Goal: Task Accomplishment & Management: Manage account settings

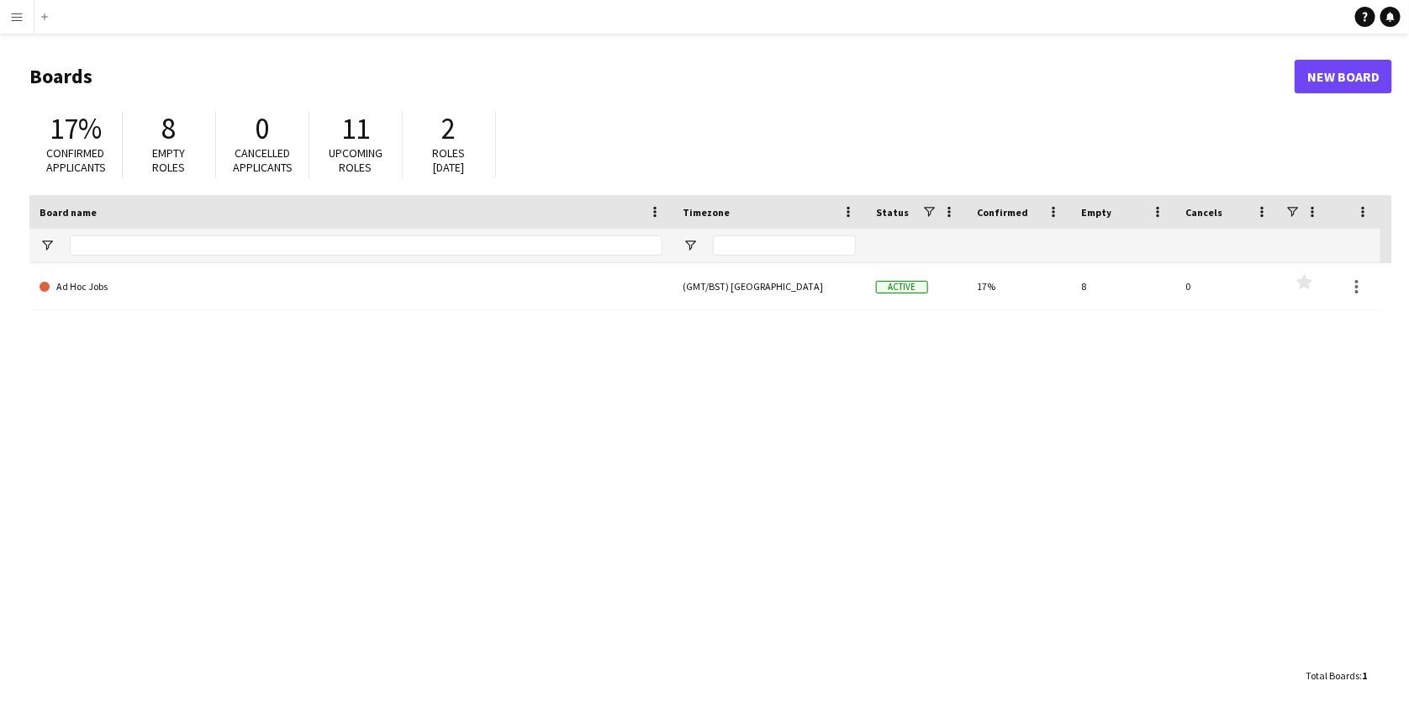
click at [27, 8] on button "Menu" at bounding box center [17, 17] width 34 height 34
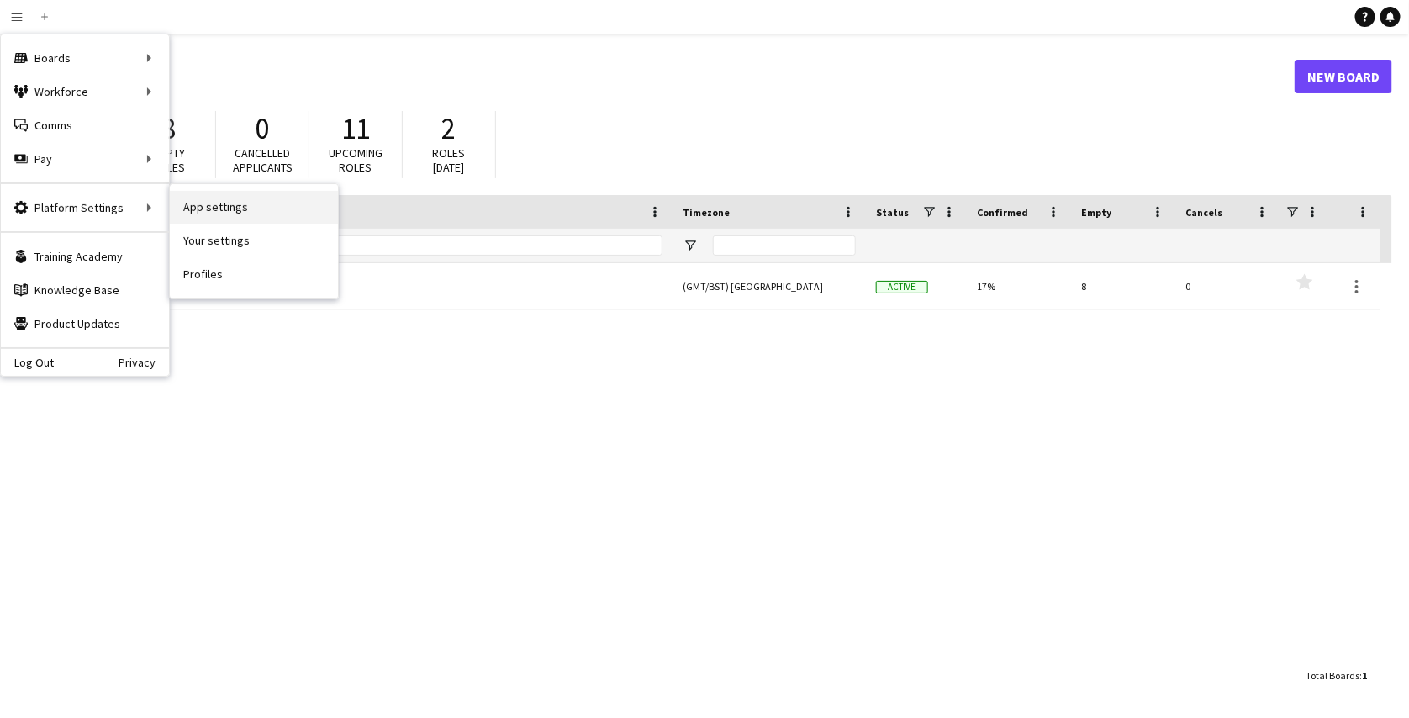
click at [223, 210] on link "App settings" at bounding box center [254, 208] width 168 height 34
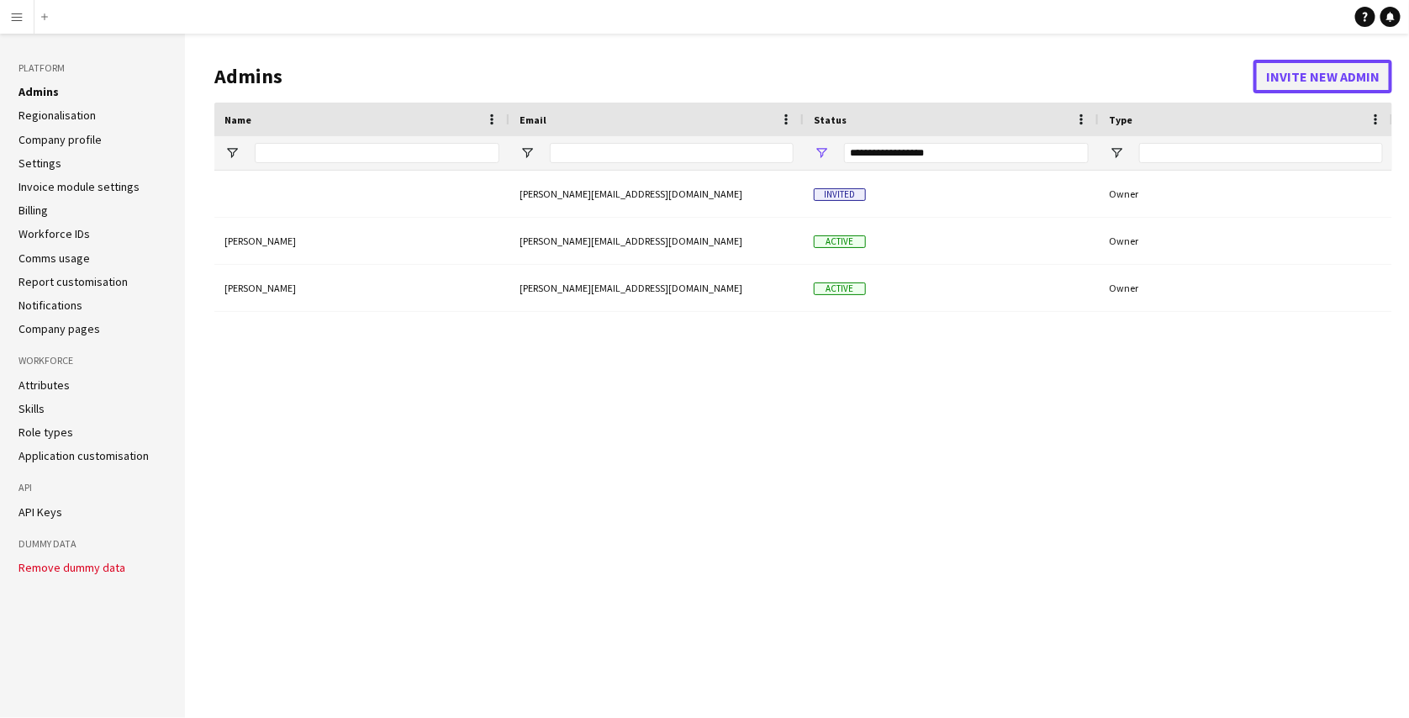
click at [1320, 66] on button "Invite new admin" at bounding box center [1322, 77] width 139 height 34
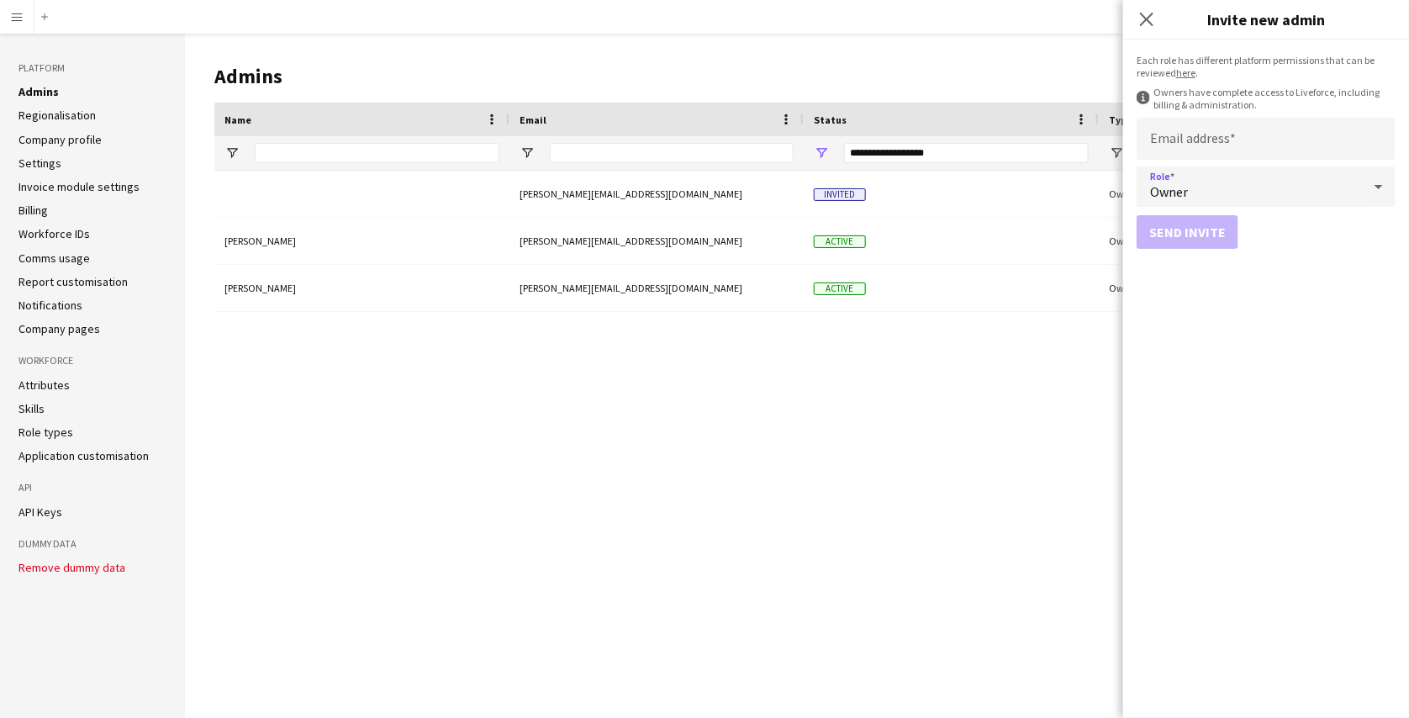
click at [1260, 192] on div "Owner" at bounding box center [1248, 186] width 225 height 40
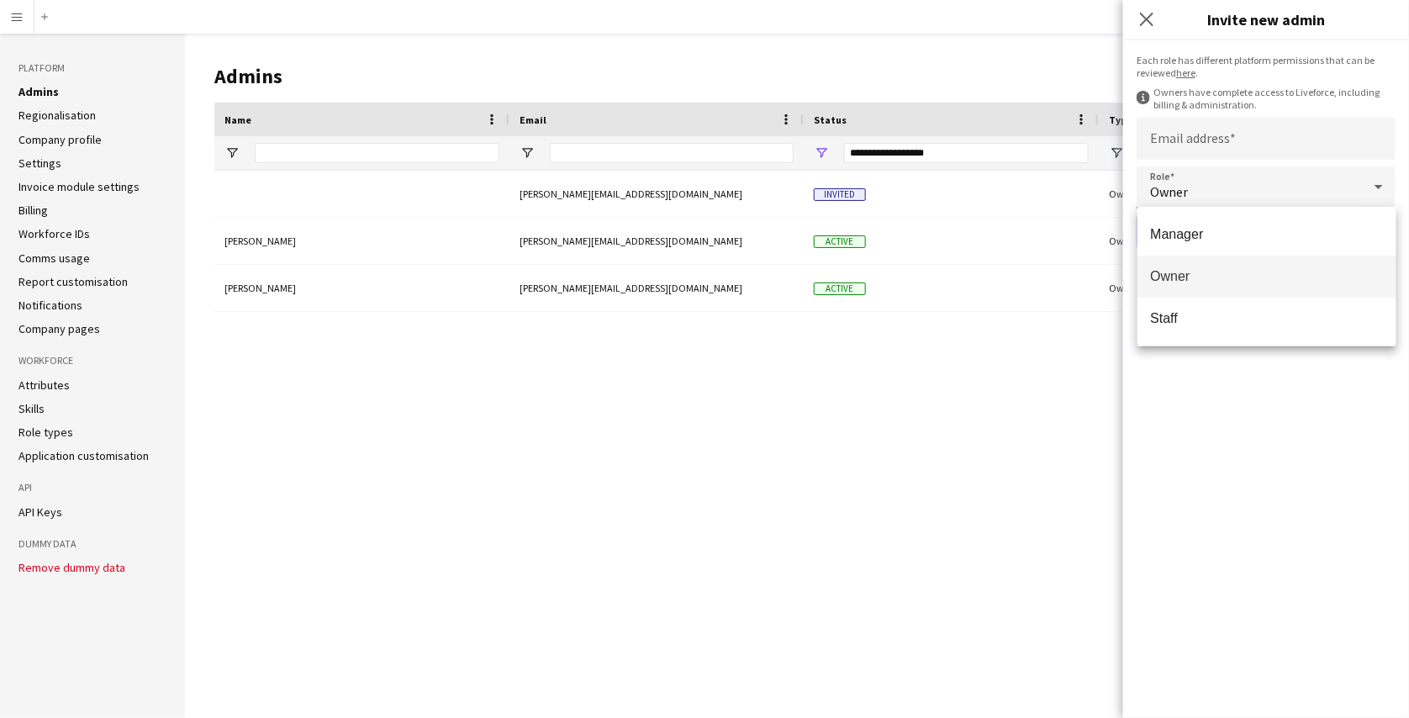
click at [1145, 15] on div at bounding box center [704, 359] width 1409 height 718
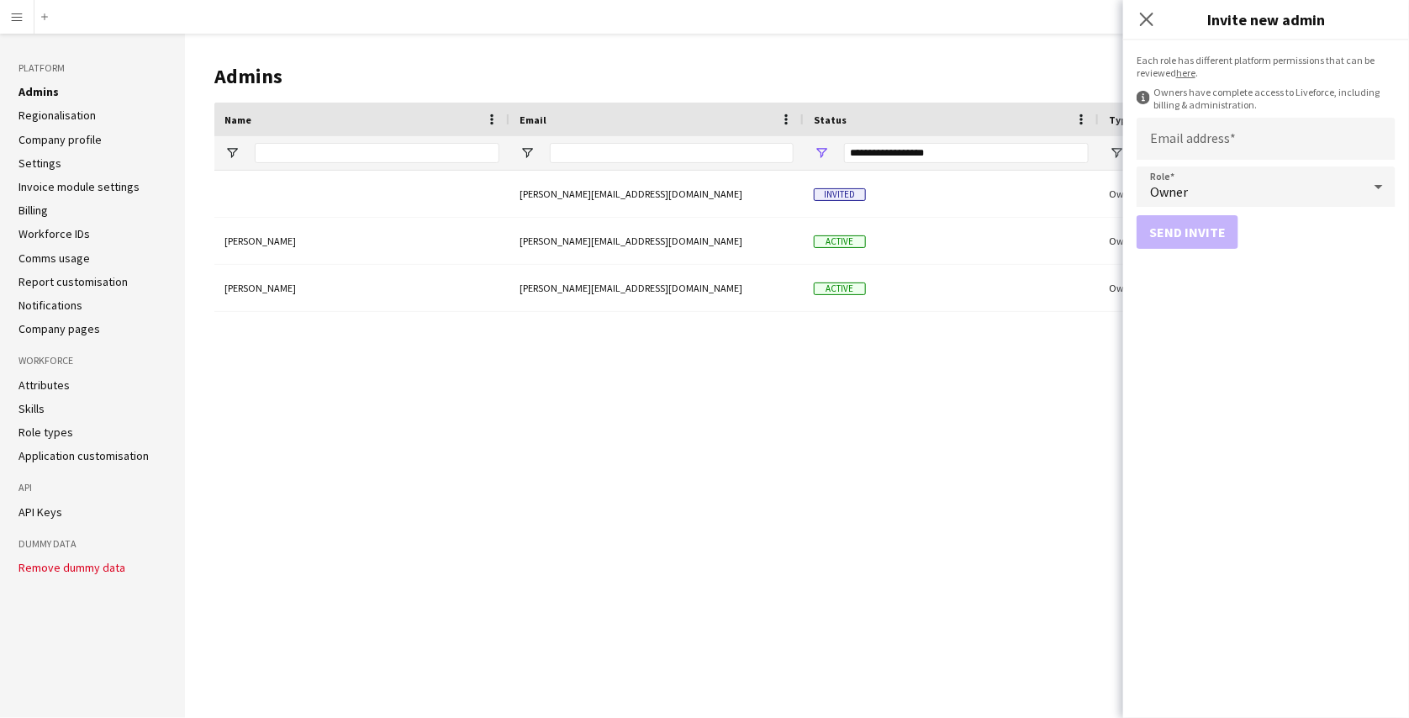
click at [1193, 76] on link "here" at bounding box center [1185, 72] width 19 height 13
click at [1242, 169] on div "Owner" at bounding box center [1248, 186] width 225 height 40
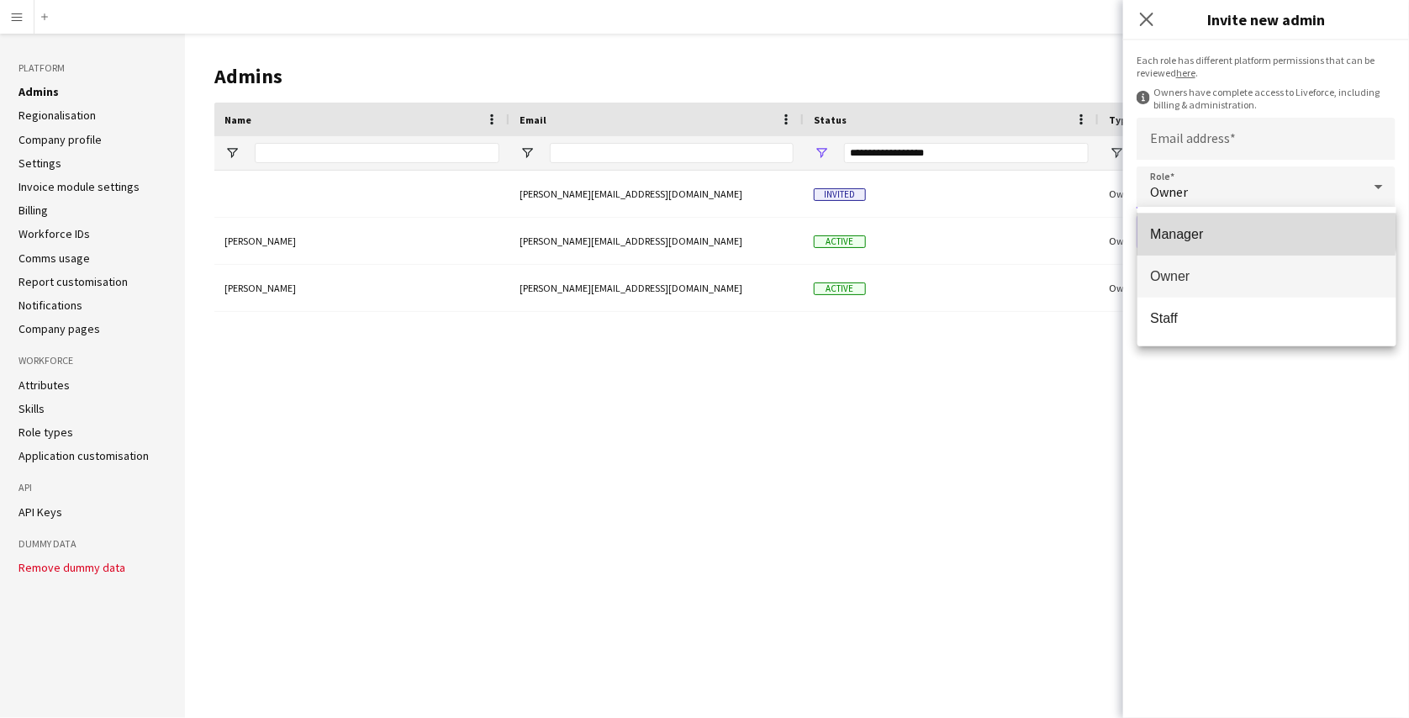
click at [1228, 232] on span "Manager" at bounding box center [1267, 234] width 232 height 16
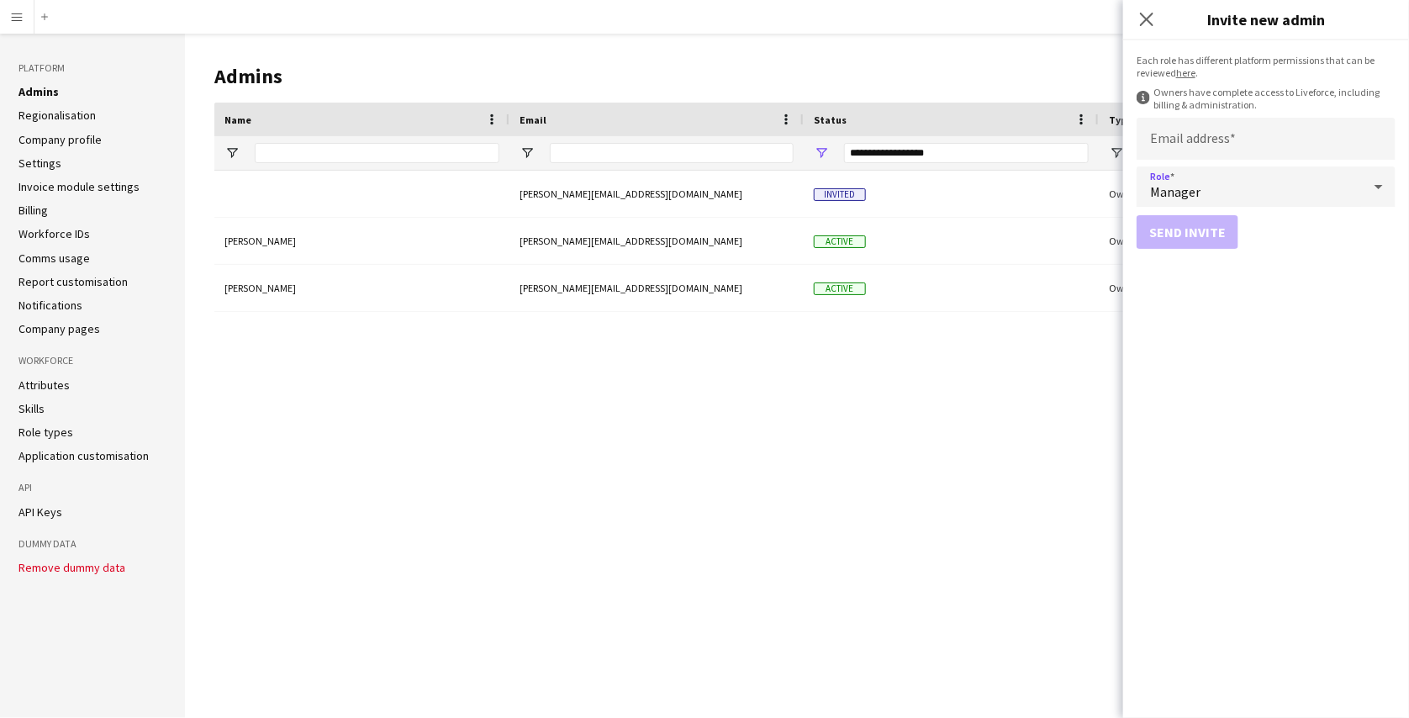
click at [1279, 189] on div "Manager" at bounding box center [1248, 186] width 225 height 40
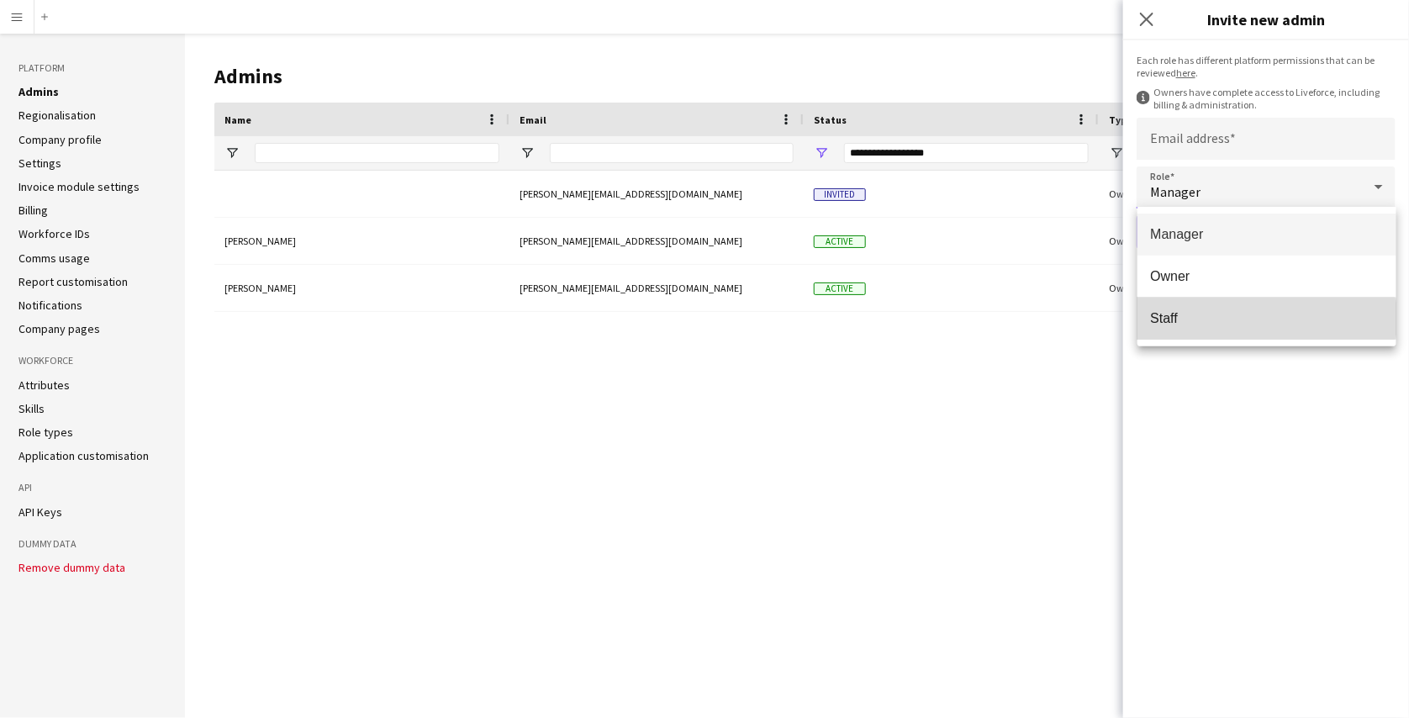
click at [1221, 319] on span "Staff" at bounding box center [1267, 318] width 232 height 16
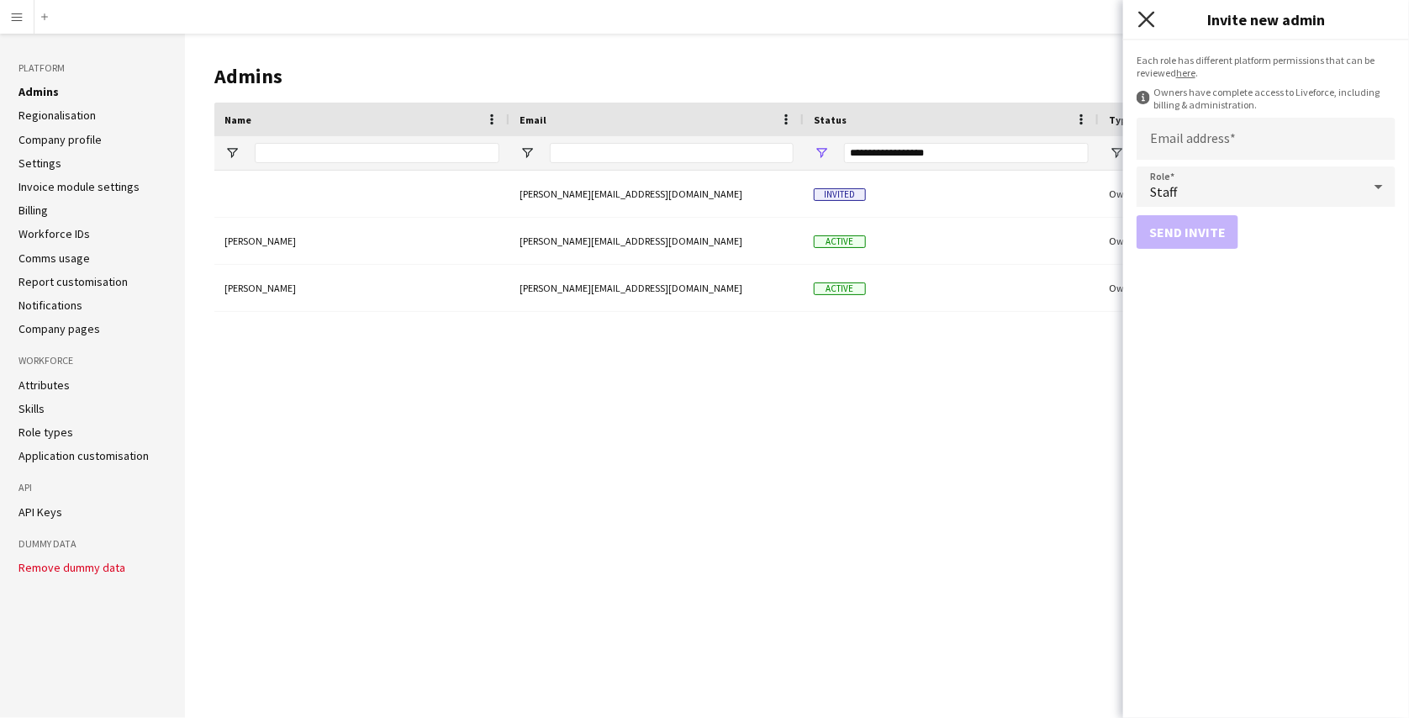
click at [1150, 13] on icon "Close pop-in" at bounding box center [1146, 19] width 16 height 16
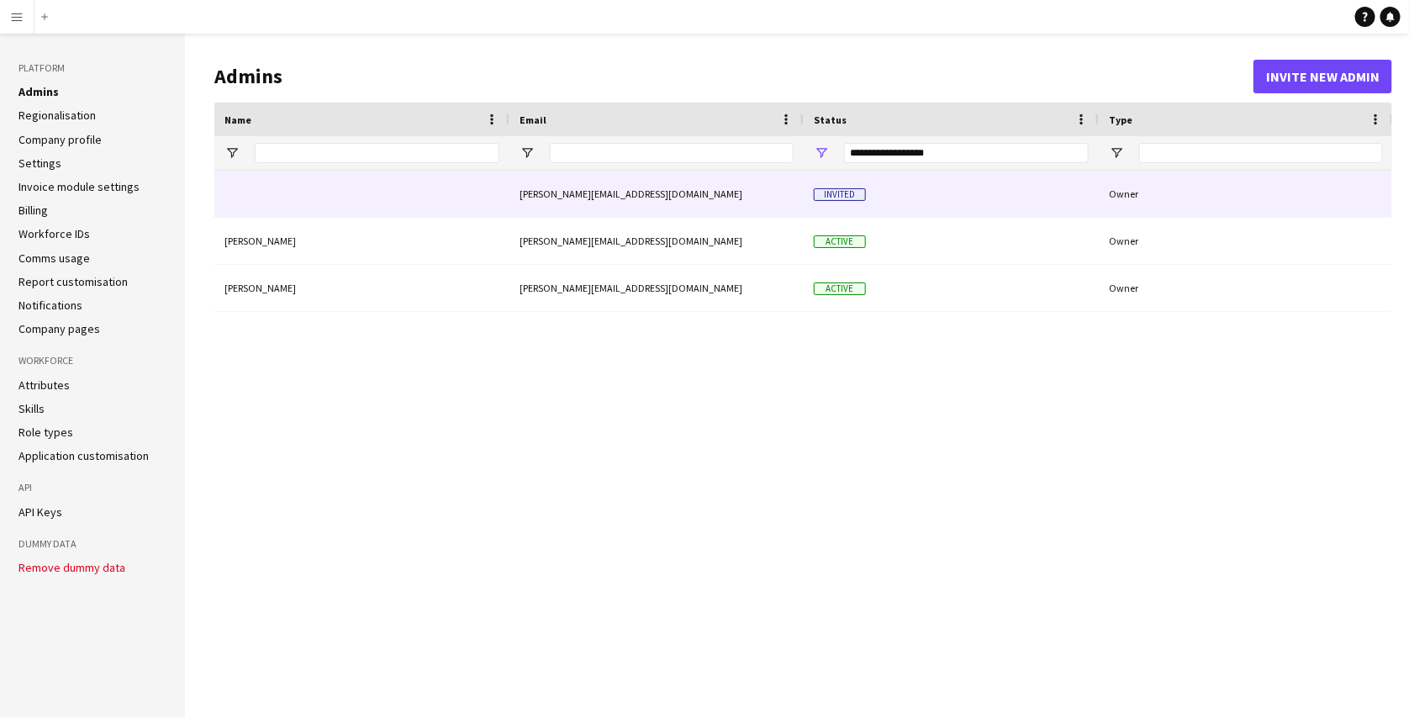
click at [1112, 201] on div "Owner" at bounding box center [1246, 194] width 294 height 46
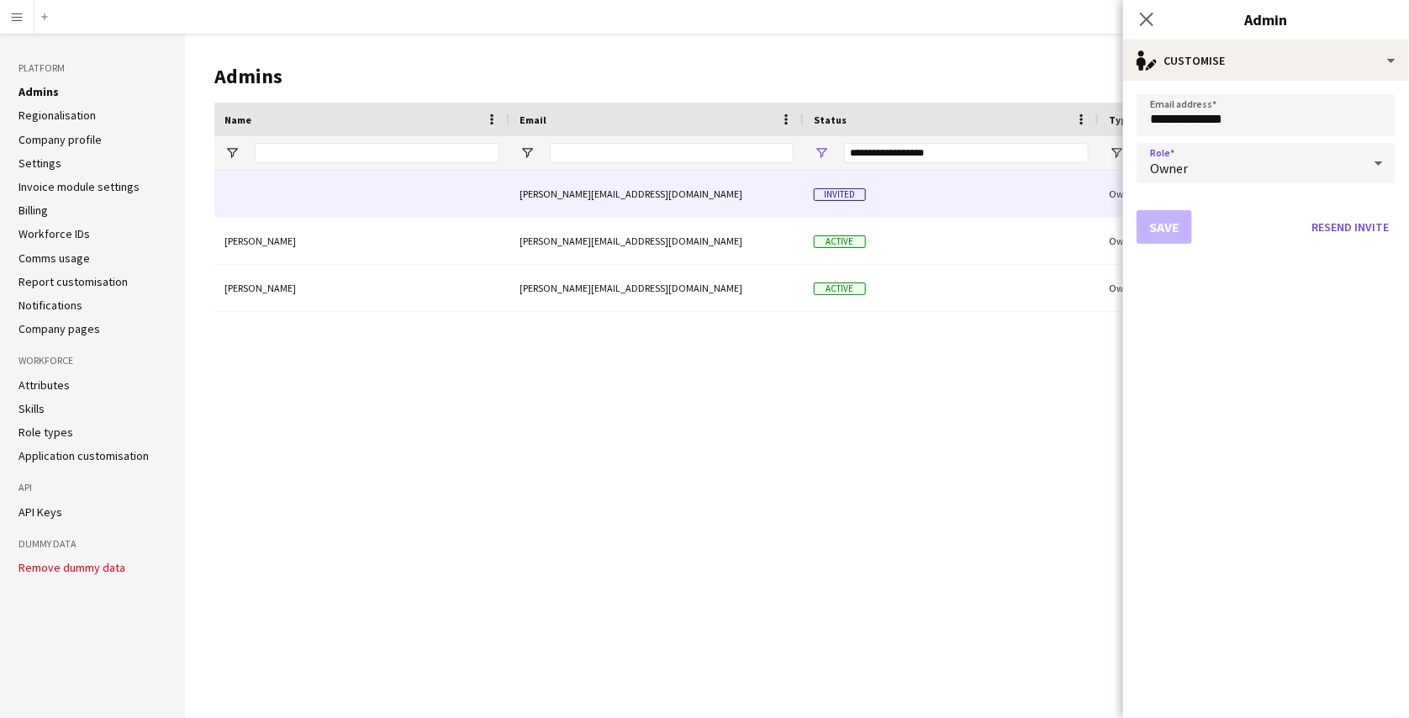
click at [1220, 166] on div "Owner" at bounding box center [1248, 163] width 225 height 40
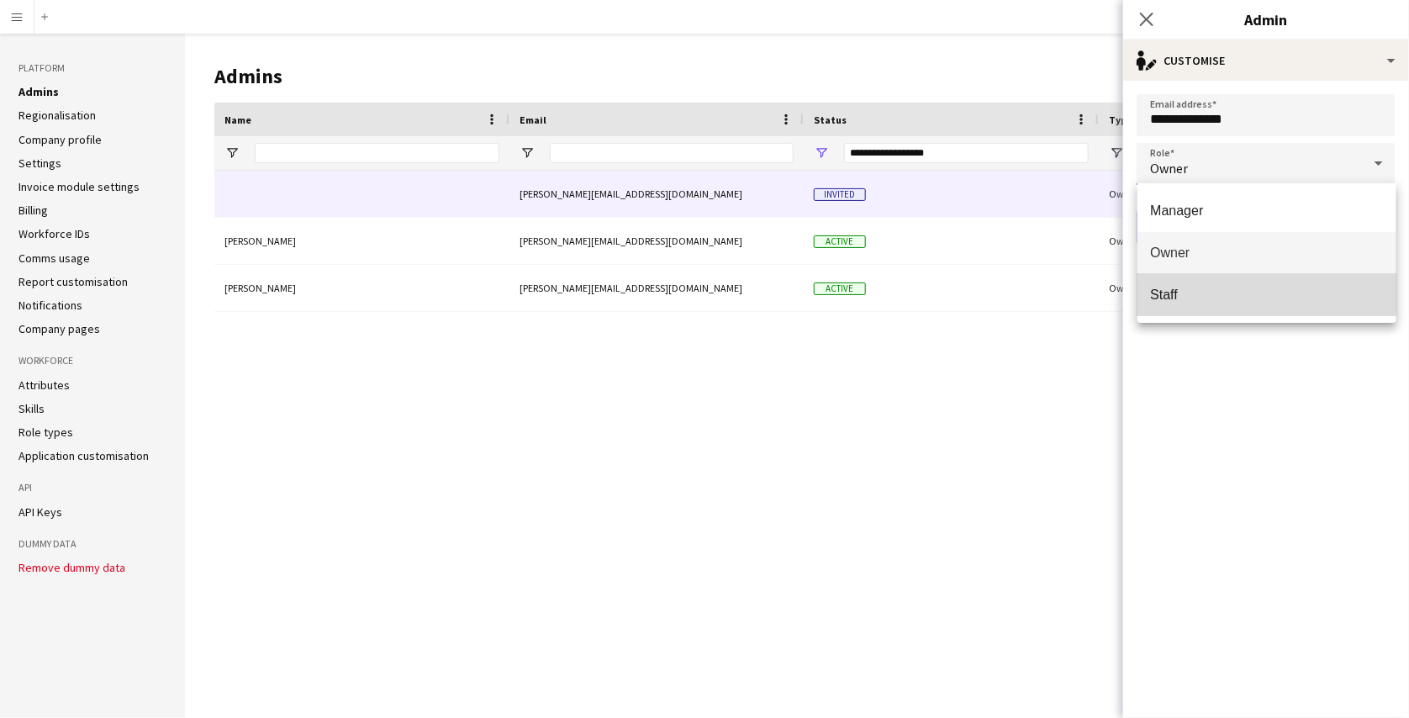
click at [1193, 287] on span "Staff" at bounding box center [1267, 295] width 232 height 16
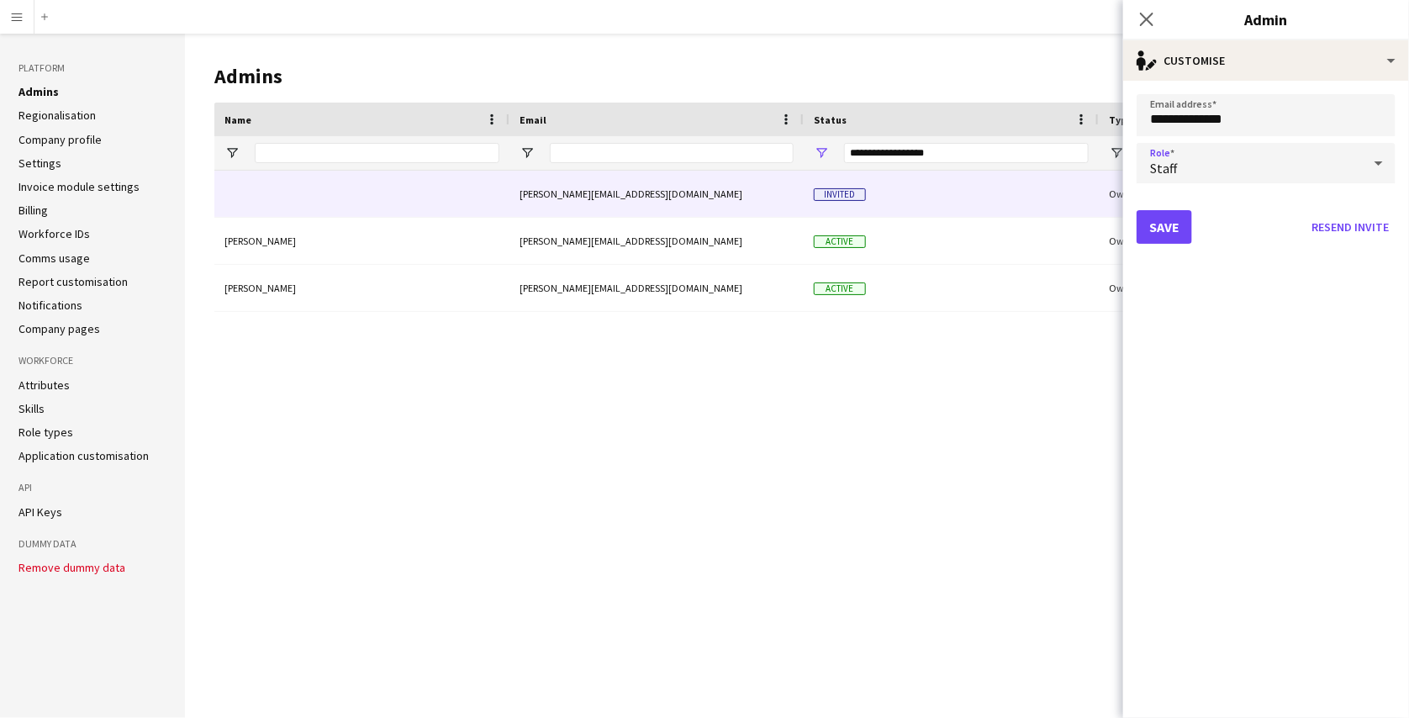
click at [1262, 152] on div "Staff" at bounding box center [1248, 163] width 225 height 40
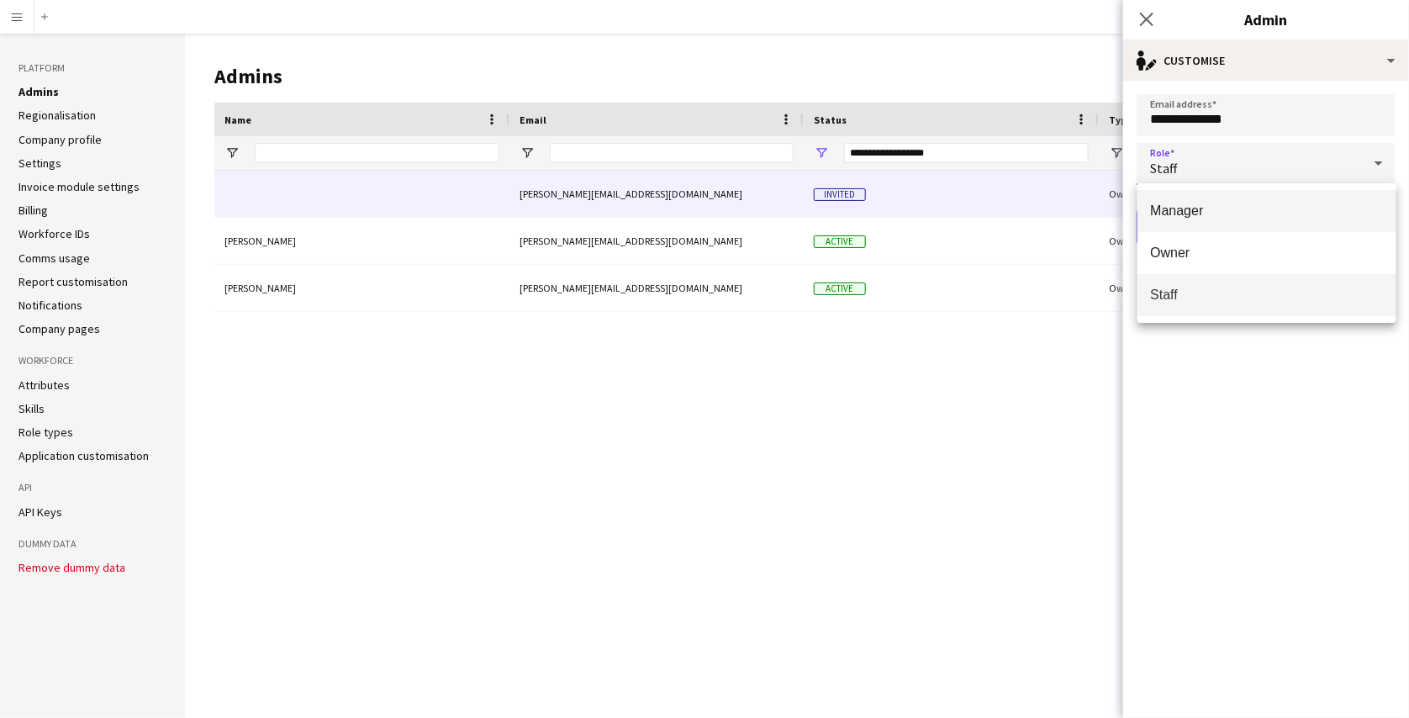
click at [1232, 204] on span "Manager" at bounding box center [1267, 211] width 232 height 16
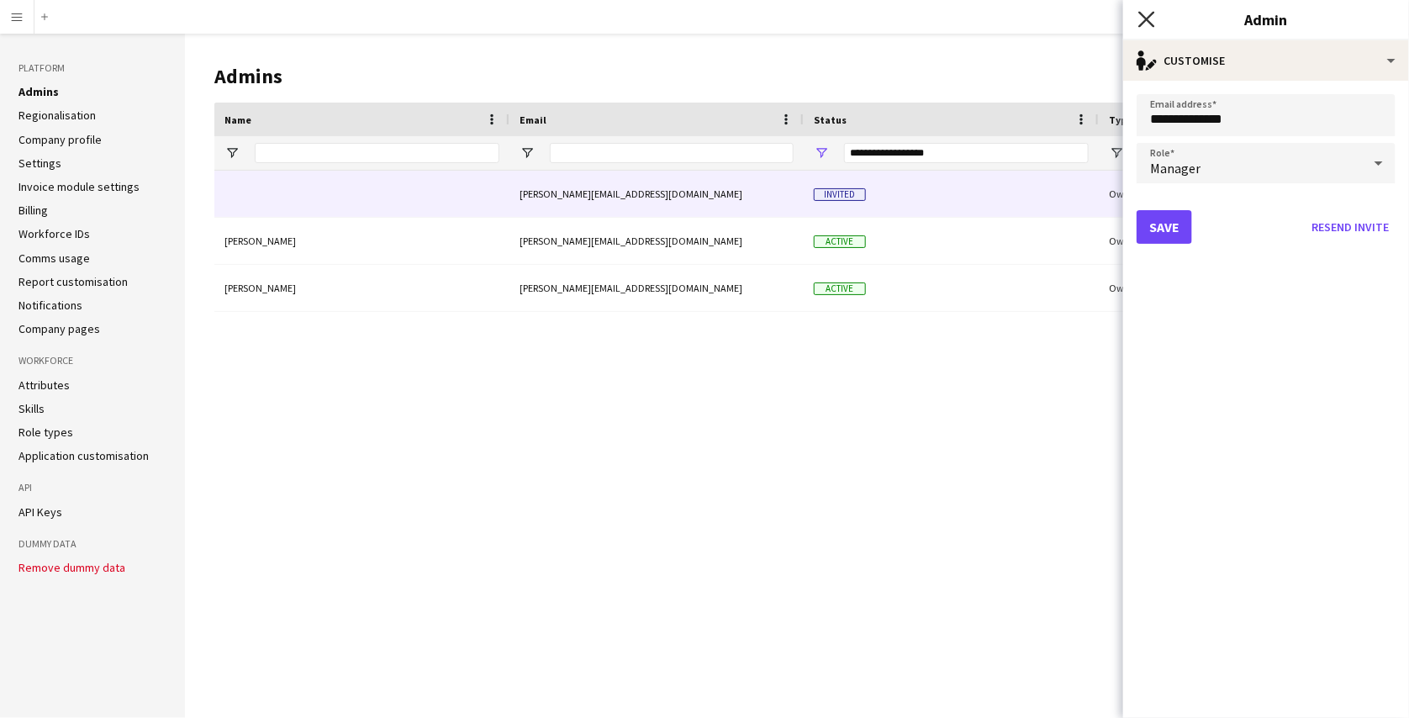
click at [1146, 17] on icon "Close pop-in" at bounding box center [1146, 19] width 16 height 16
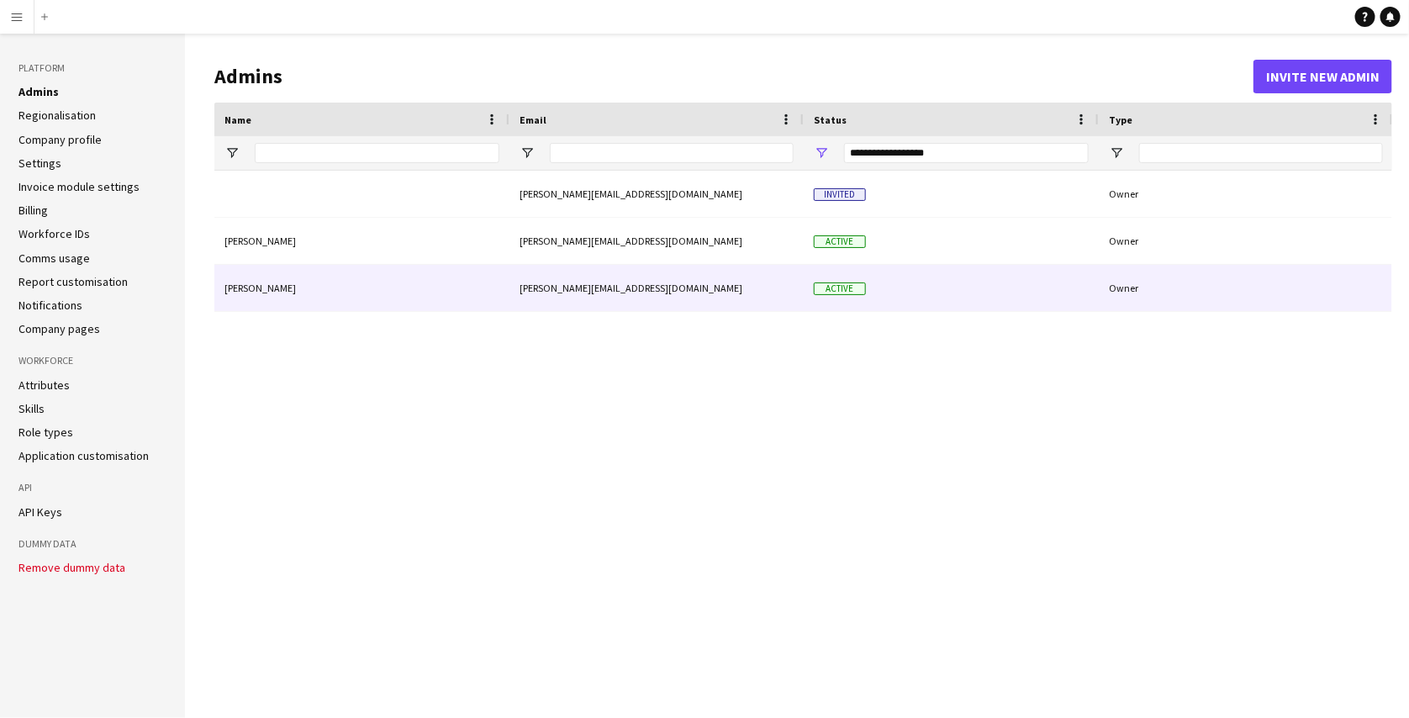
click at [468, 277] on div "[PERSON_NAME]" at bounding box center [361, 288] width 295 height 46
click at [765, 290] on div "[PERSON_NAME][EMAIL_ADDRESS][DOMAIN_NAME]" at bounding box center [656, 288] width 294 height 46
click at [907, 301] on div "Active" at bounding box center [951, 288] width 295 height 46
click at [852, 292] on span "Active" at bounding box center [840, 288] width 52 height 13
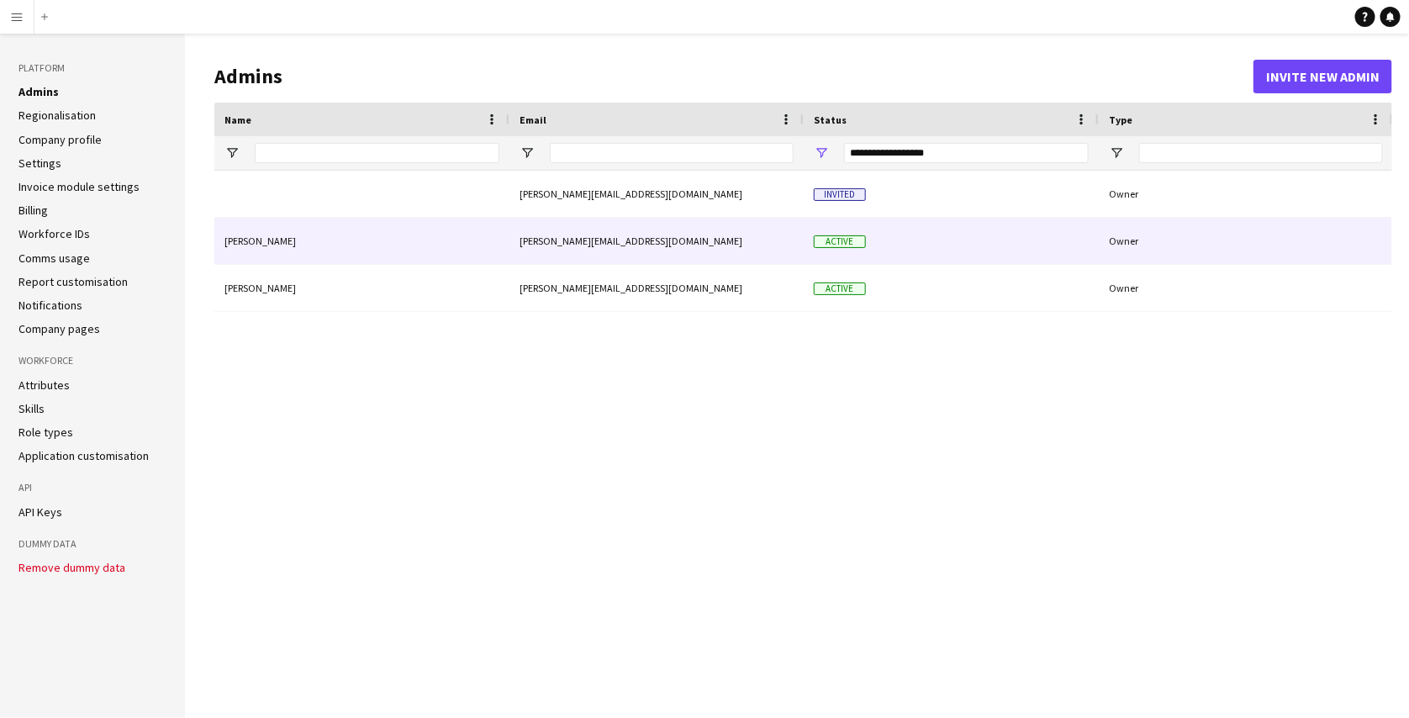
click at [801, 242] on div "[PERSON_NAME][EMAIL_ADDRESS][DOMAIN_NAME]" at bounding box center [656, 241] width 294 height 46
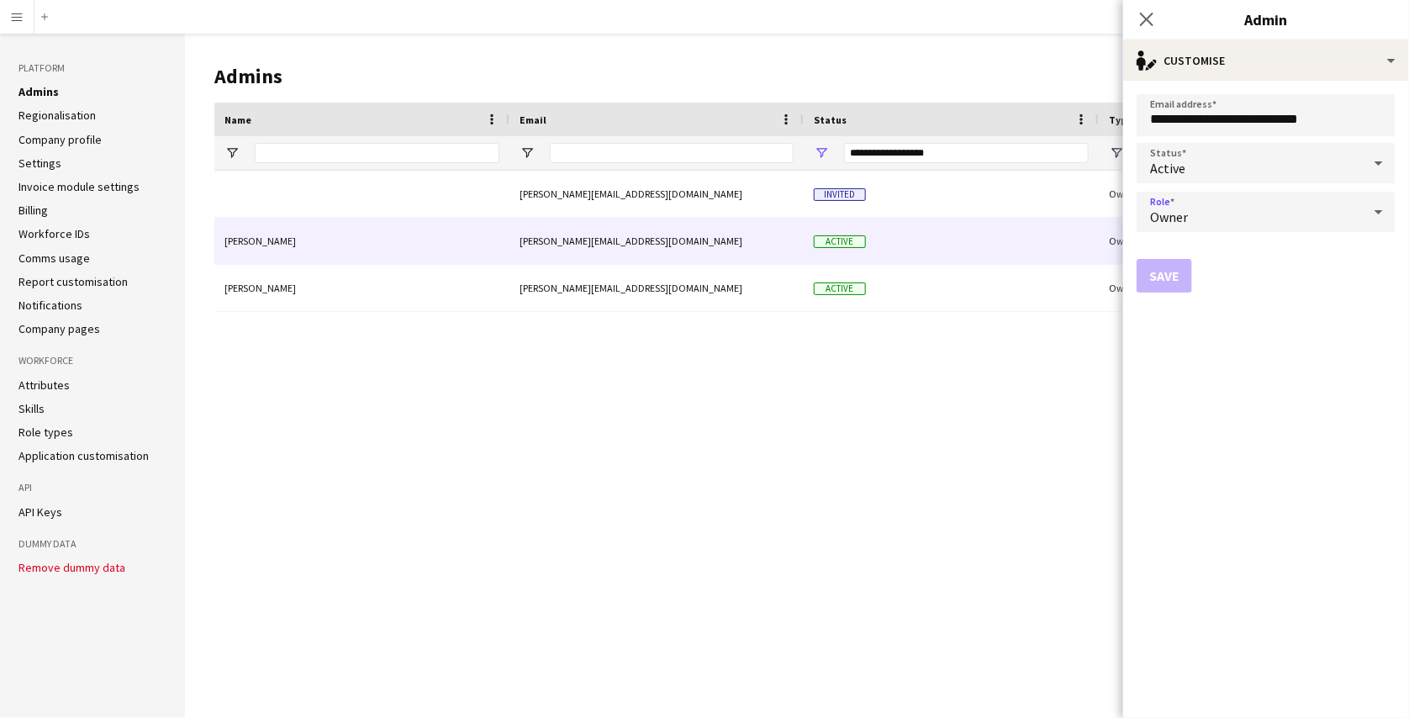
click at [1165, 212] on span "Owner" at bounding box center [1169, 216] width 38 height 17
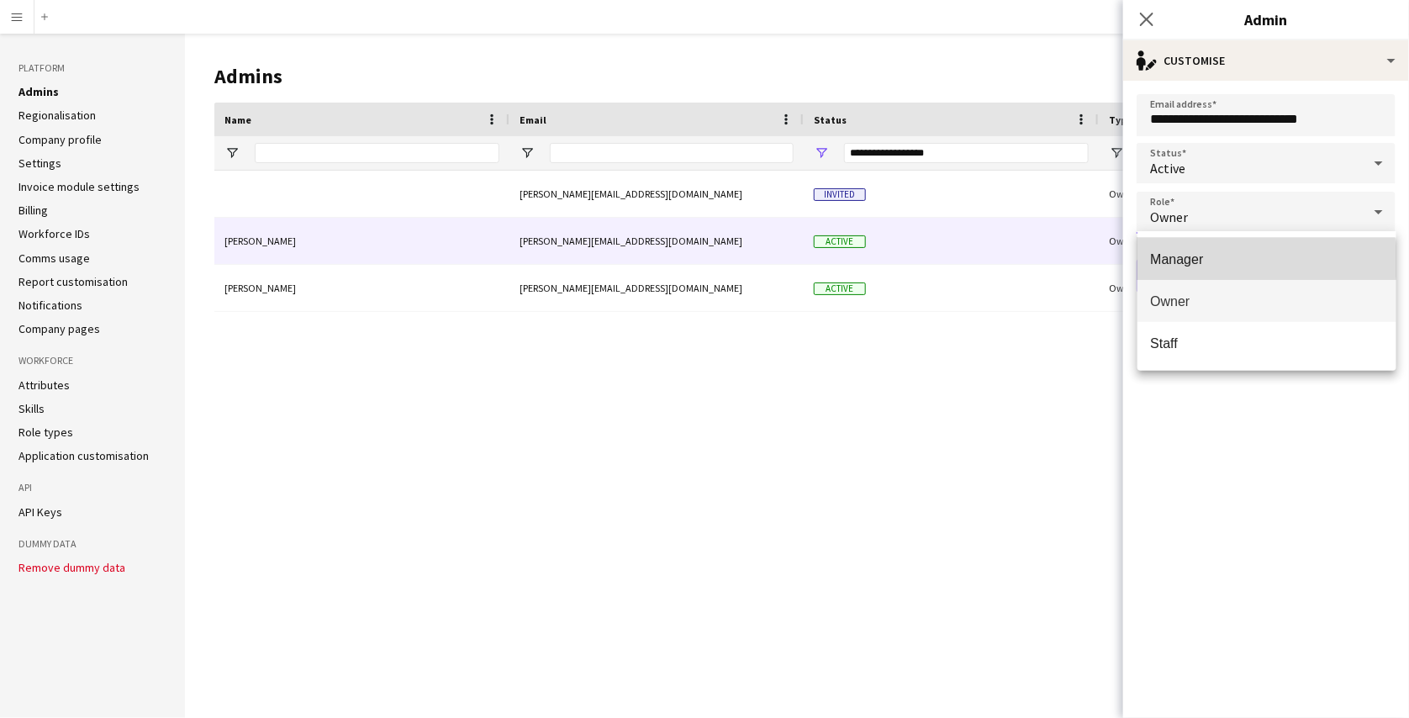
click at [1209, 261] on span "Manager" at bounding box center [1267, 259] width 232 height 16
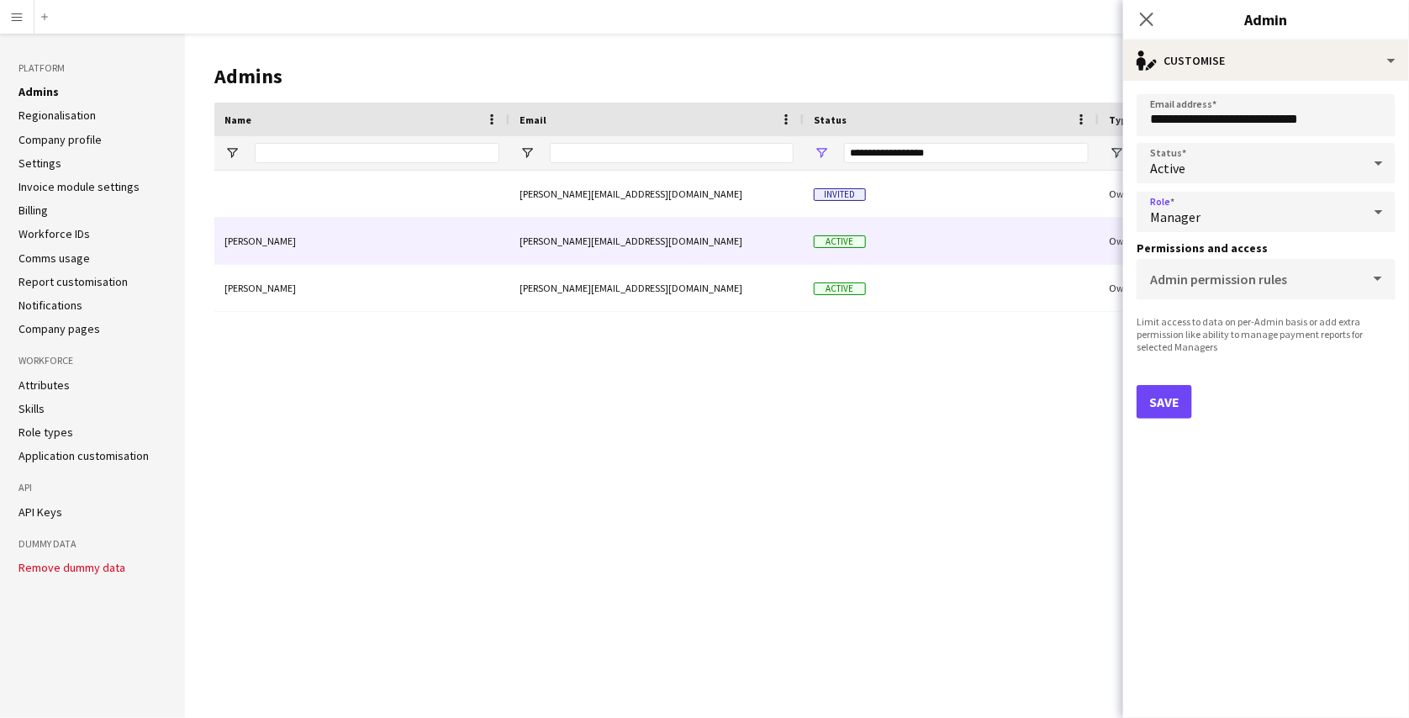
click at [1236, 229] on div "Manager" at bounding box center [1248, 212] width 225 height 40
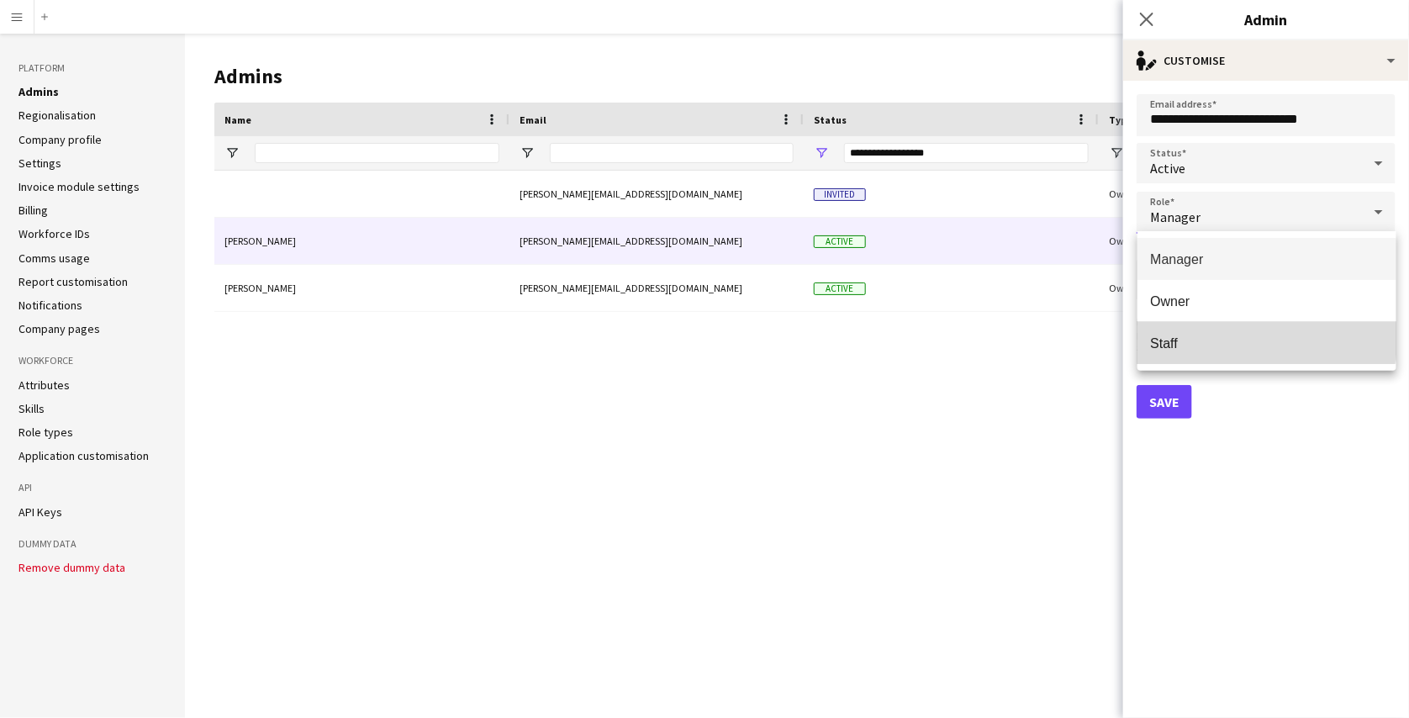
click at [1194, 339] on span "Staff" at bounding box center [1267, 343] width 232 height 16
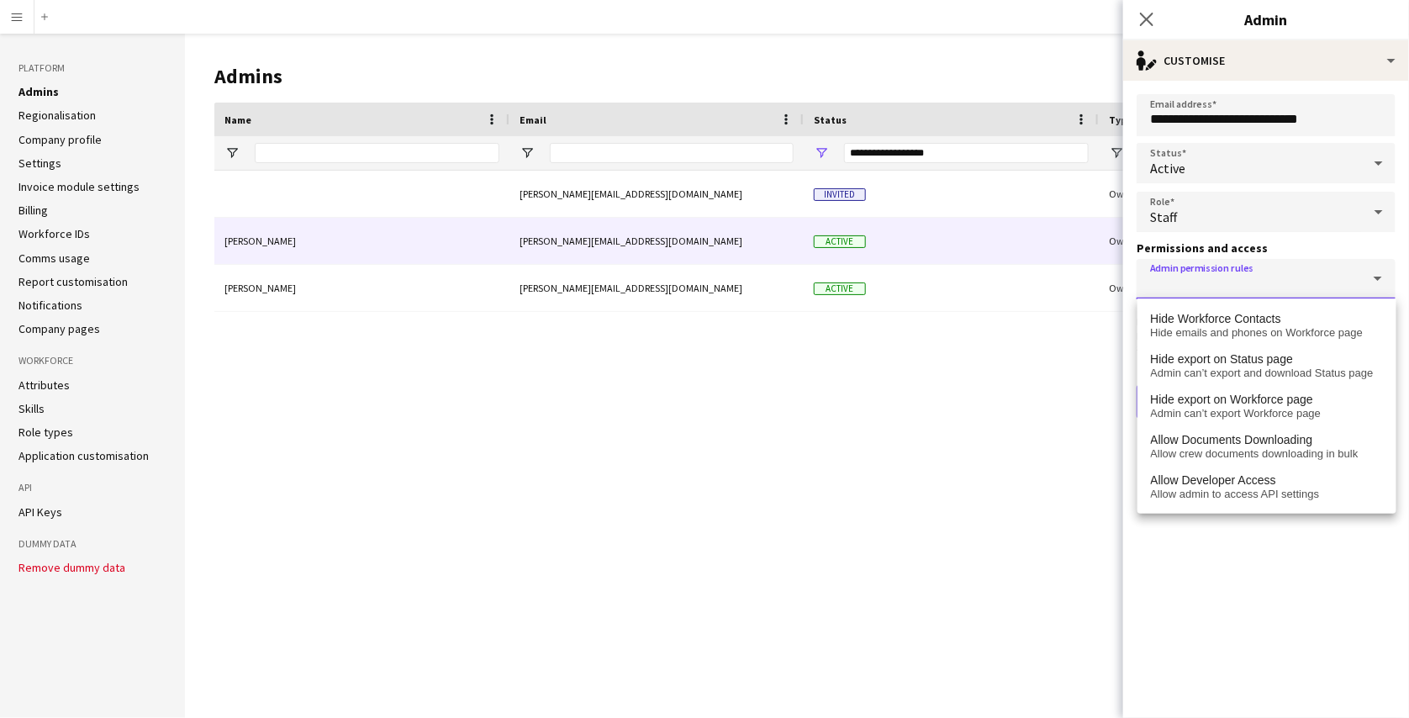
click at [1225, 287] on input "Admin permission rules" at bounding box center [1262, 285] width 225 height 13
click at [1262, 208] on div "Staff" at bounding box center [1248, 212] width 225 height 40
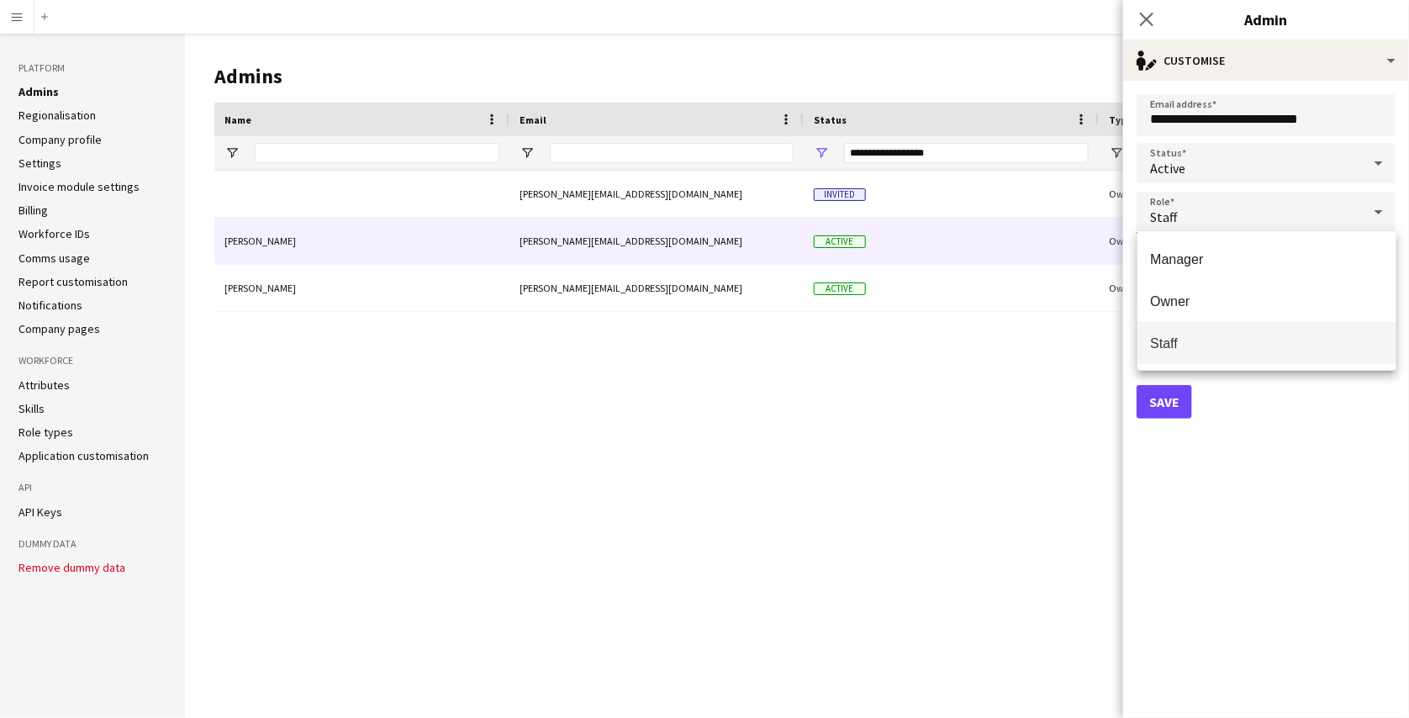
click at [1308, 434] on div at bounding box center [704, 359] width 1409 height 718
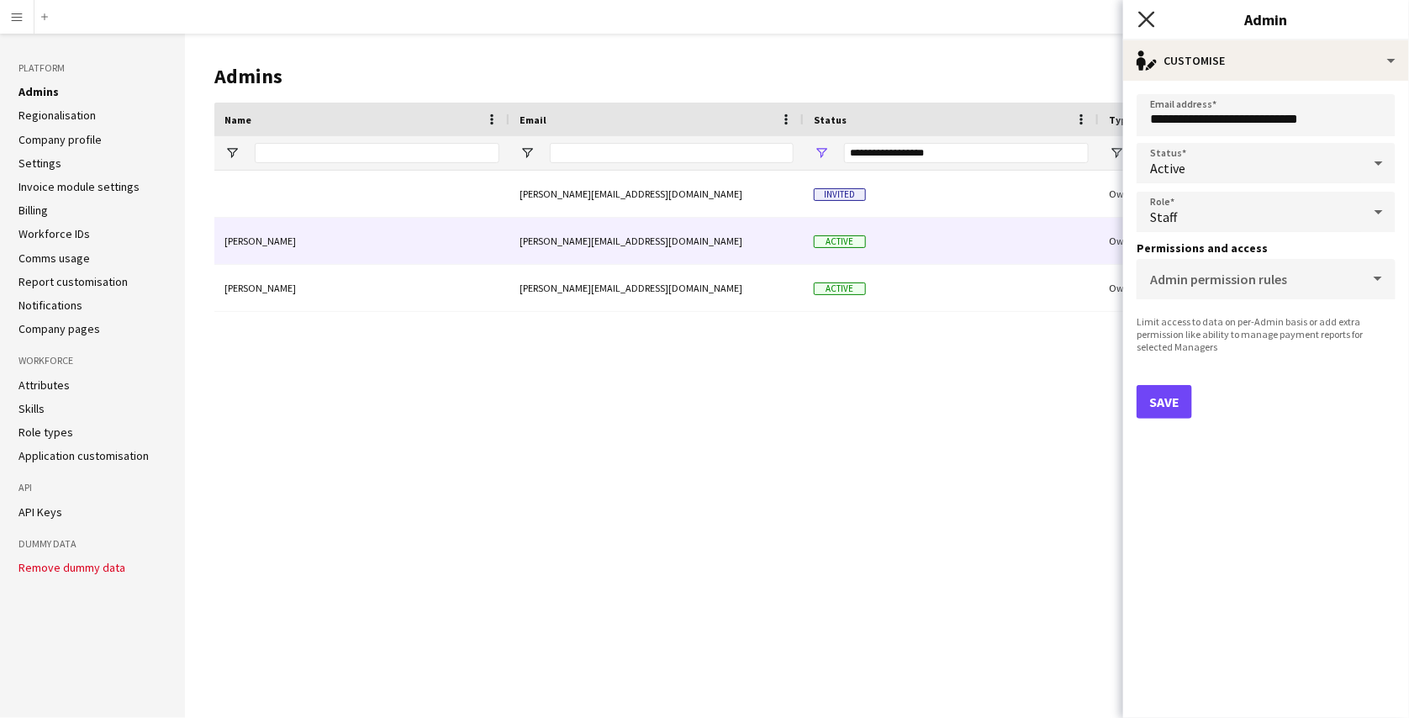
click at [1148, 12] on icon "Close pop-in" at bounding box center [1146, 19] width 16 height 16
